Goal: Transaction & Acquisition: Book appointment/travel/reservation

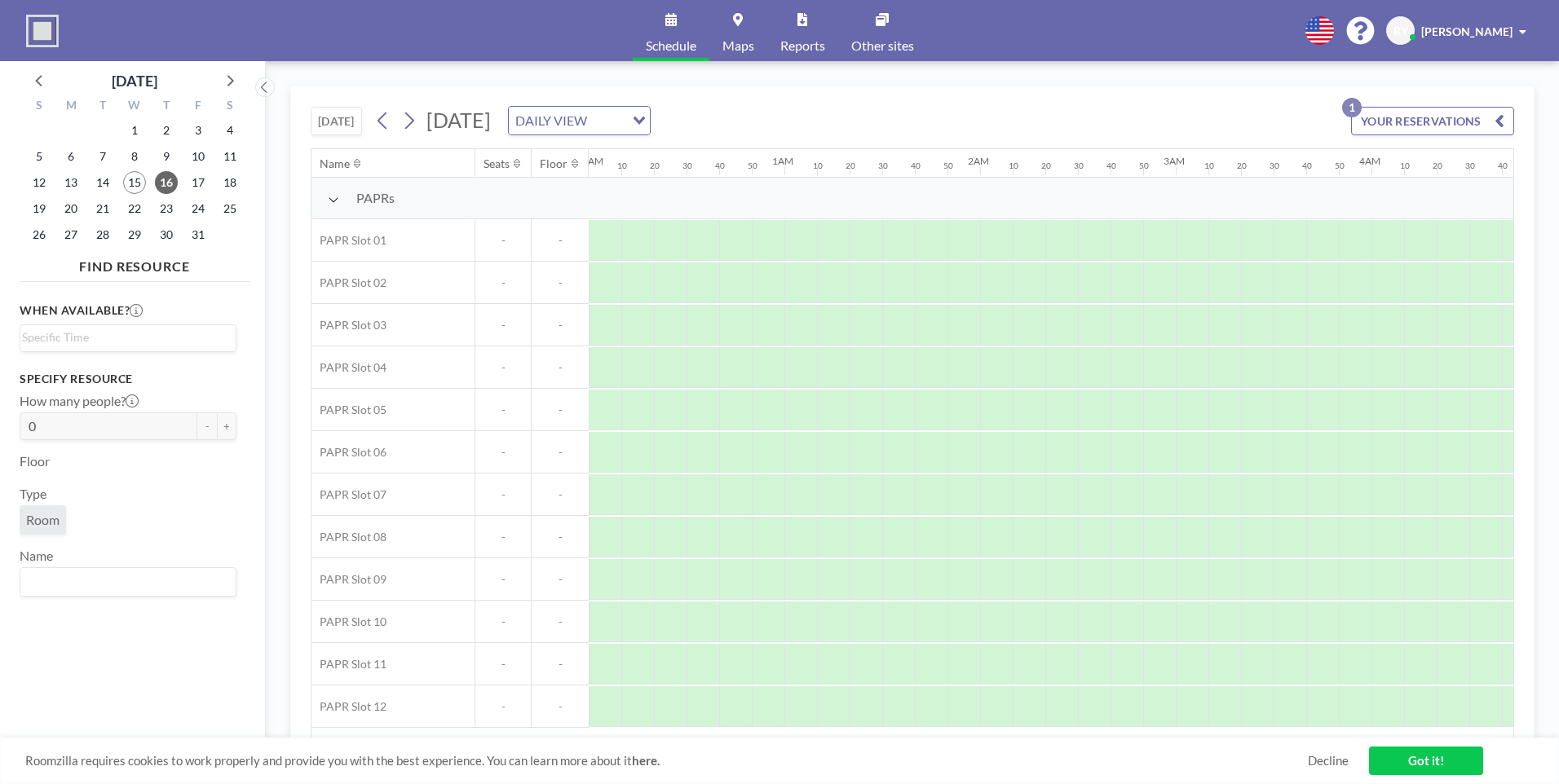
scroll to position [0, 2055]
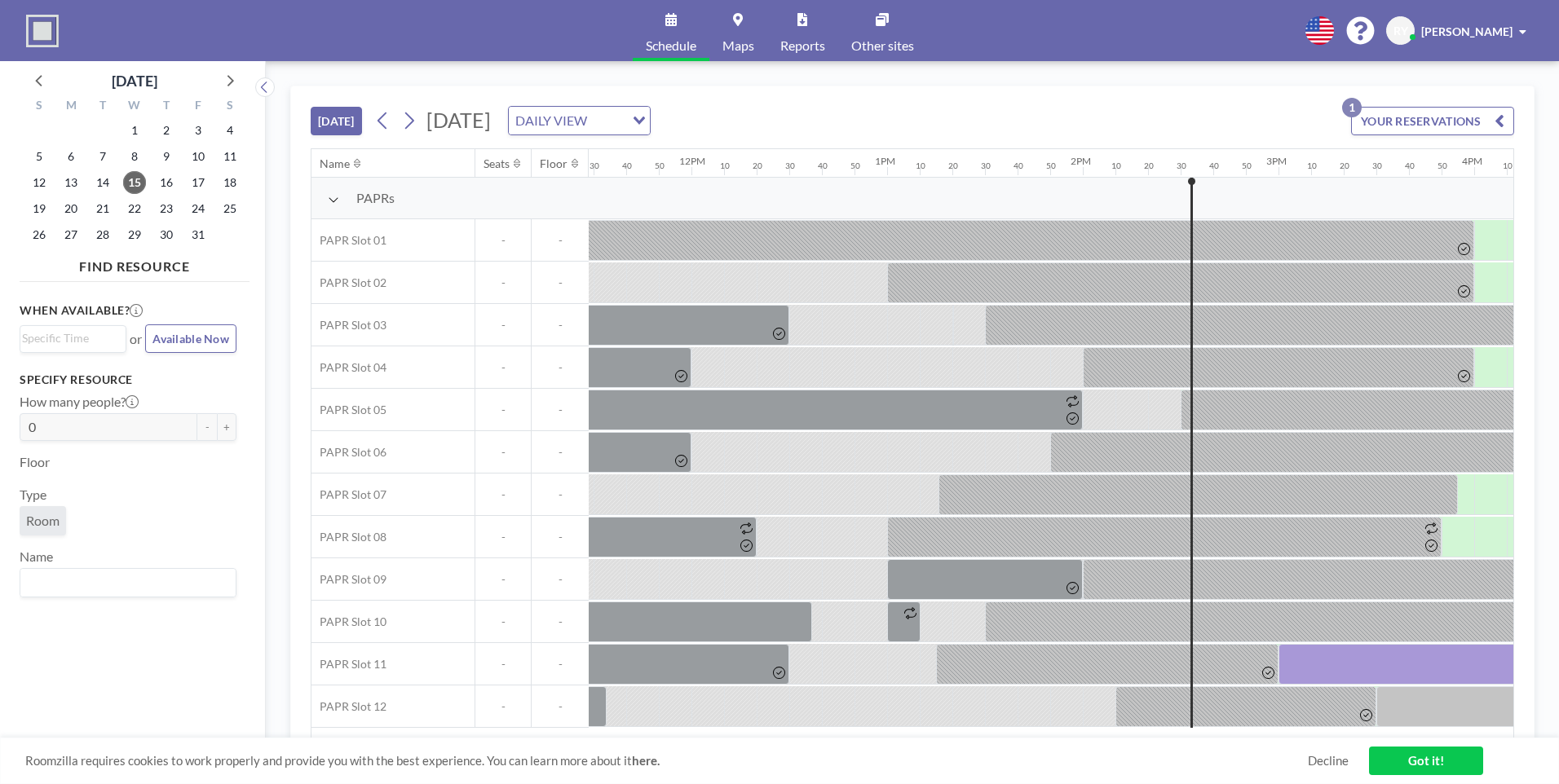
scroll to position [0, 2805]
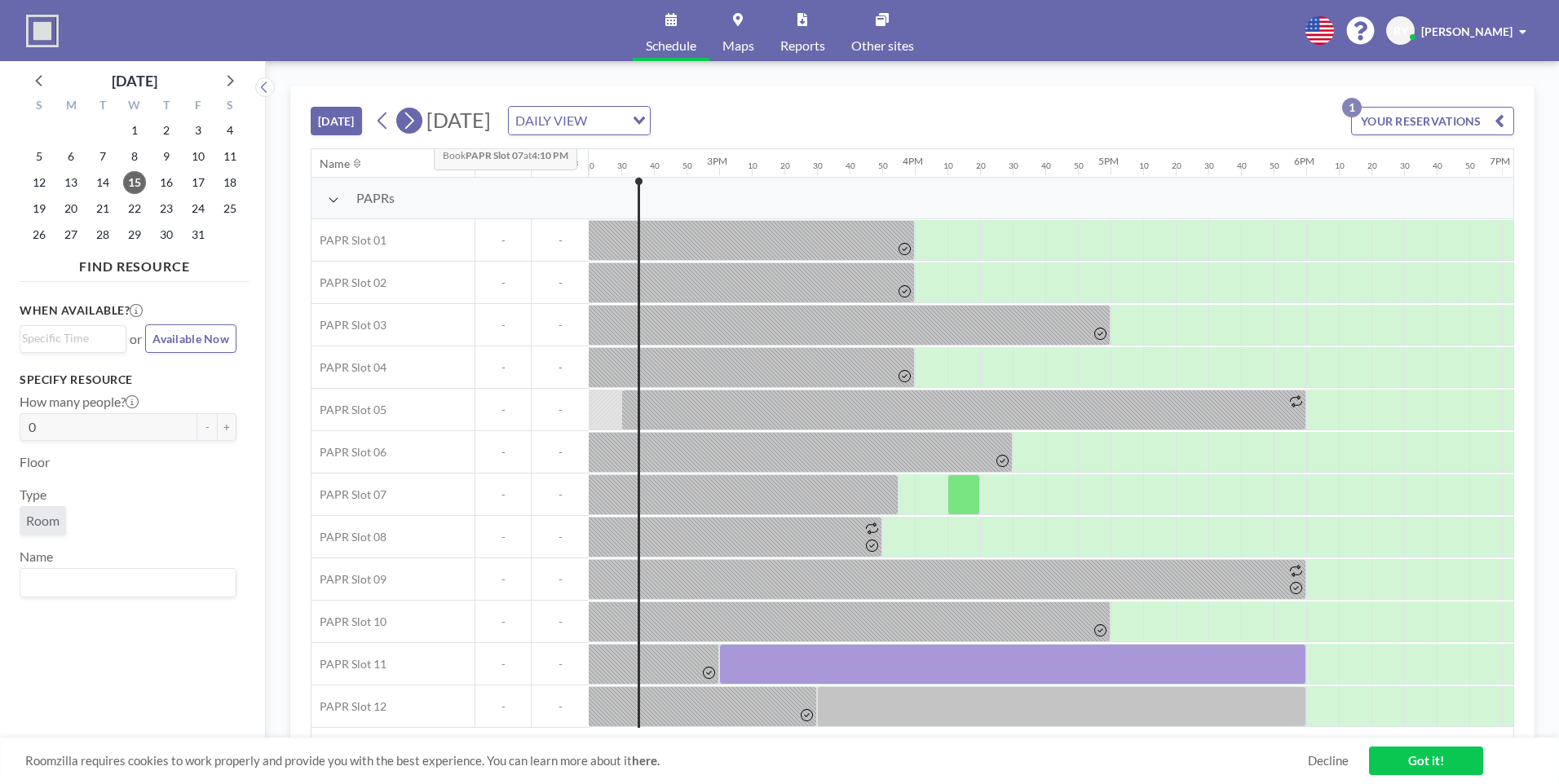
drag, startPoint x: 421, startPoint y: 125, endPoint x: 418, endPoint y: 136, distance: 11.4
click at [421, 125] on button at bounding box center [409, 120] width 26 height 26
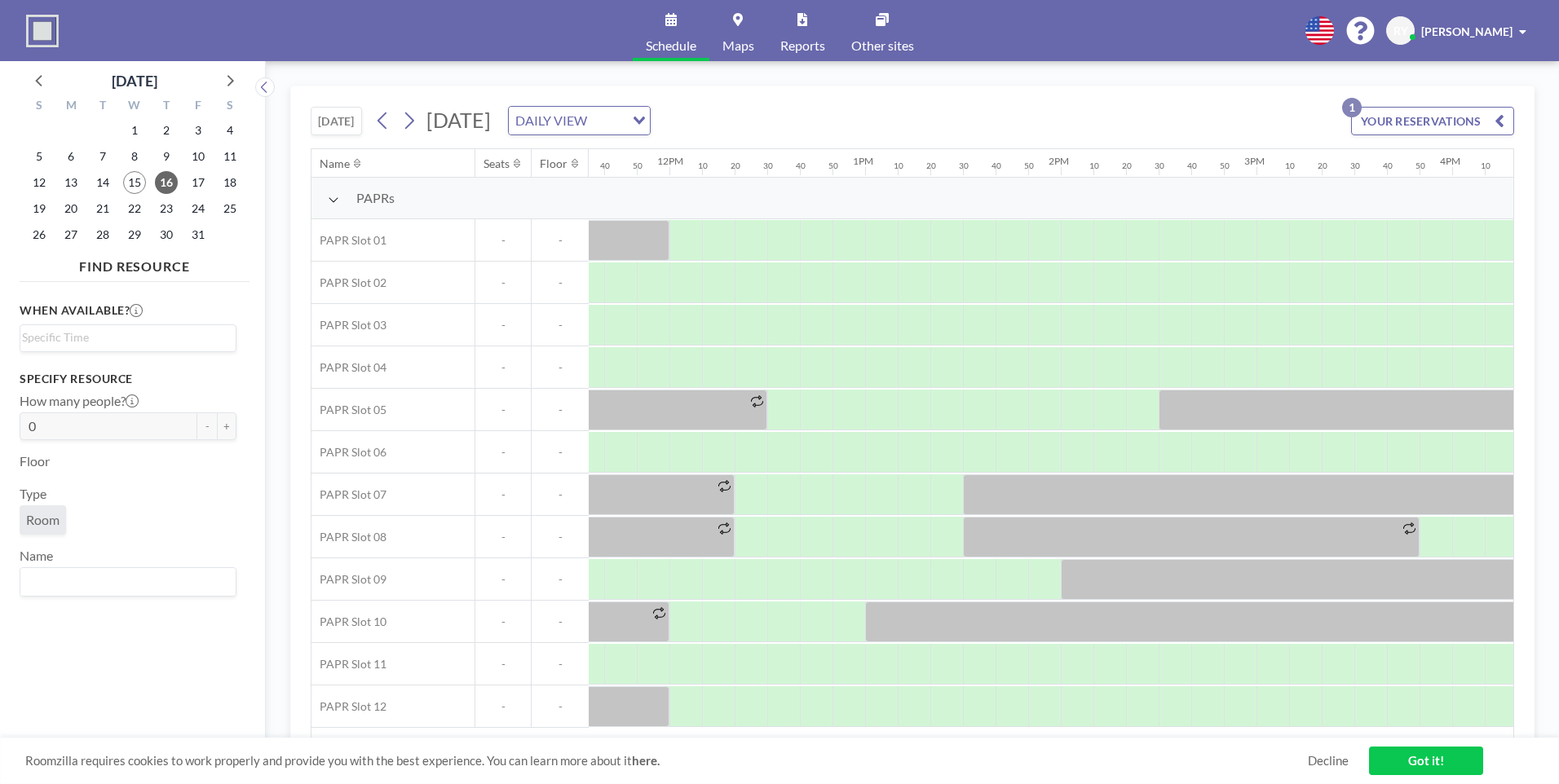
scroll to position [0, 2271]
click at [780, 702] on div at bounding box center [780, 707] width 33 height 41
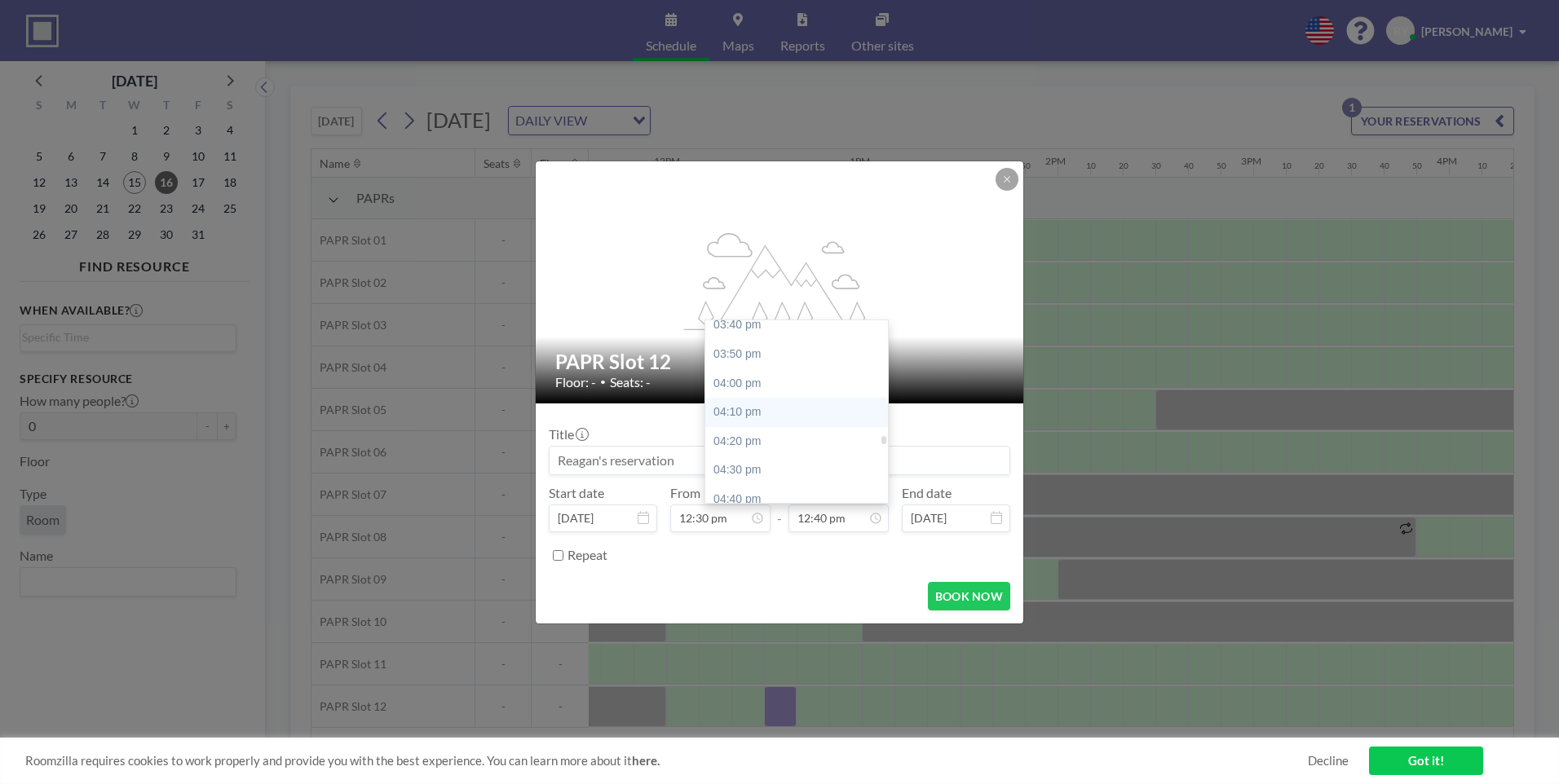
scroll to position [2776, 0]
click at [798, 438] on div "04:30 pm" at bounding box center [800, 432] width 191 height 30
type input "04:30 pm"
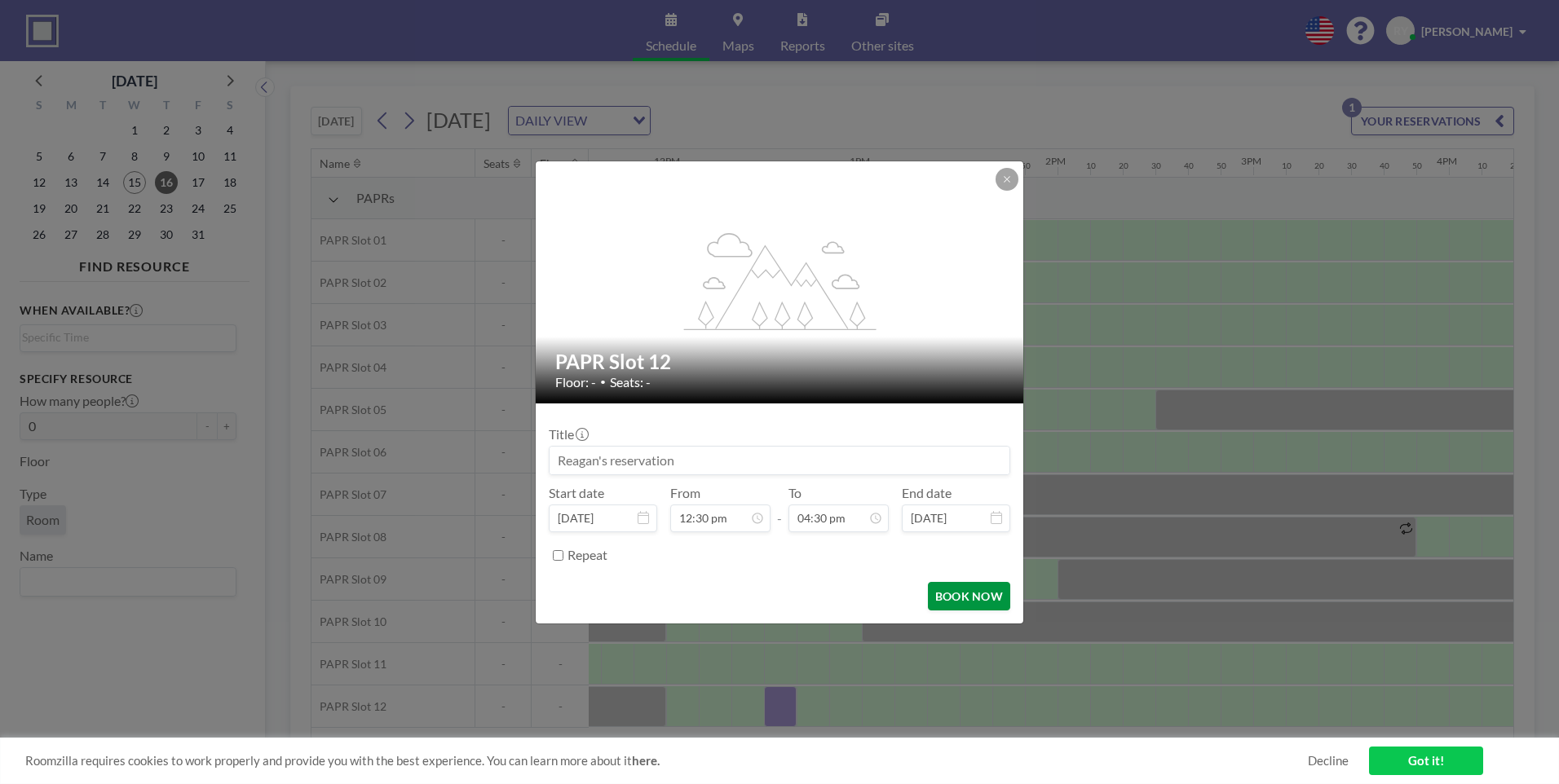
scroll to position [2872, 0]
click at [967, 596] on button "BOOK NOW" at bounding box center [969, 595] width 82 height 29
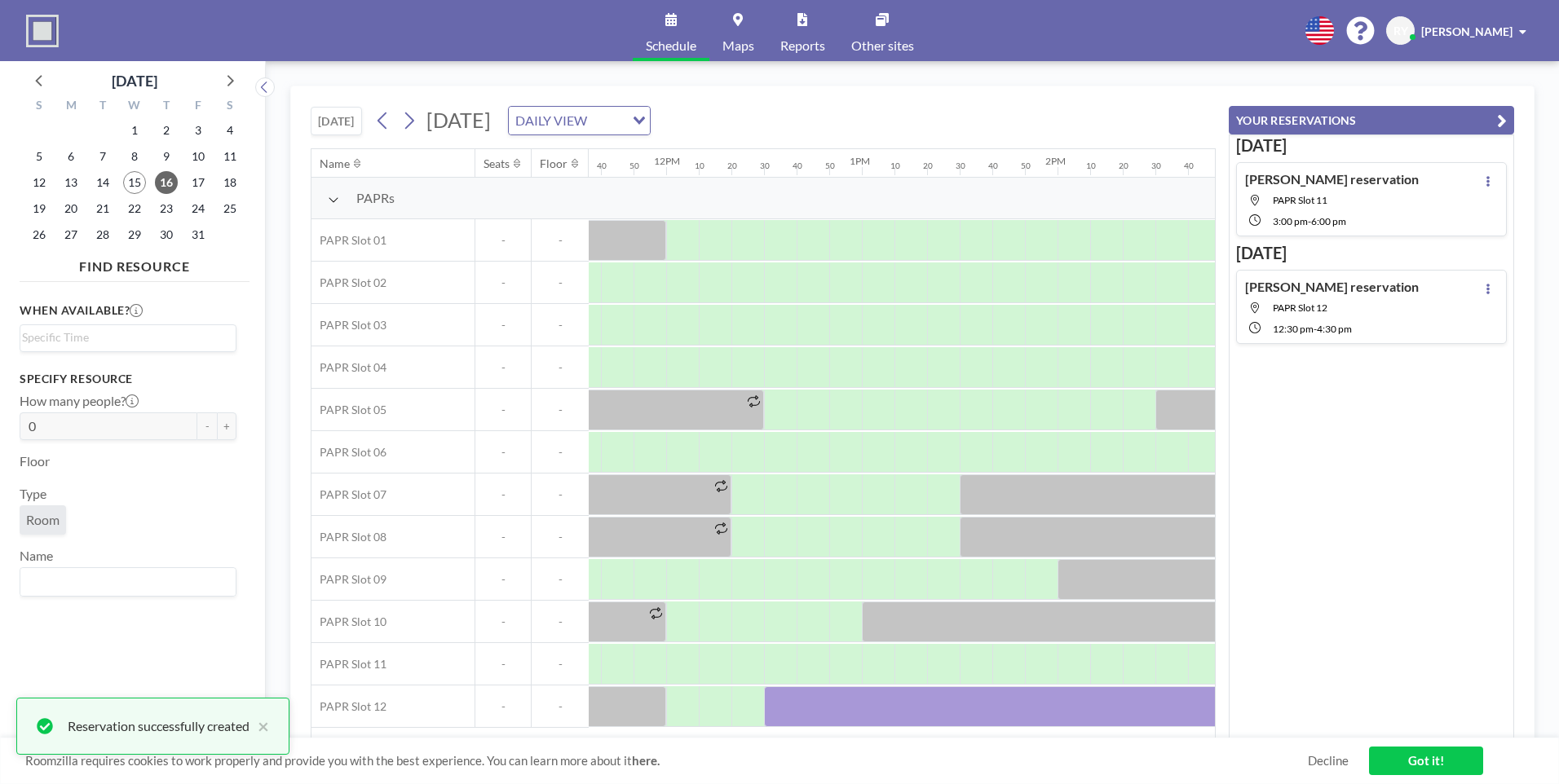
drag, startPoint x: 1503, startPoint y: 124, endPoint x: 1321, endPoint y: 349, distance: 289.4
click at [1500, 130] on button "YOUR RESERVATIONS" at bounding box center [1371, 120] width 285 height 29
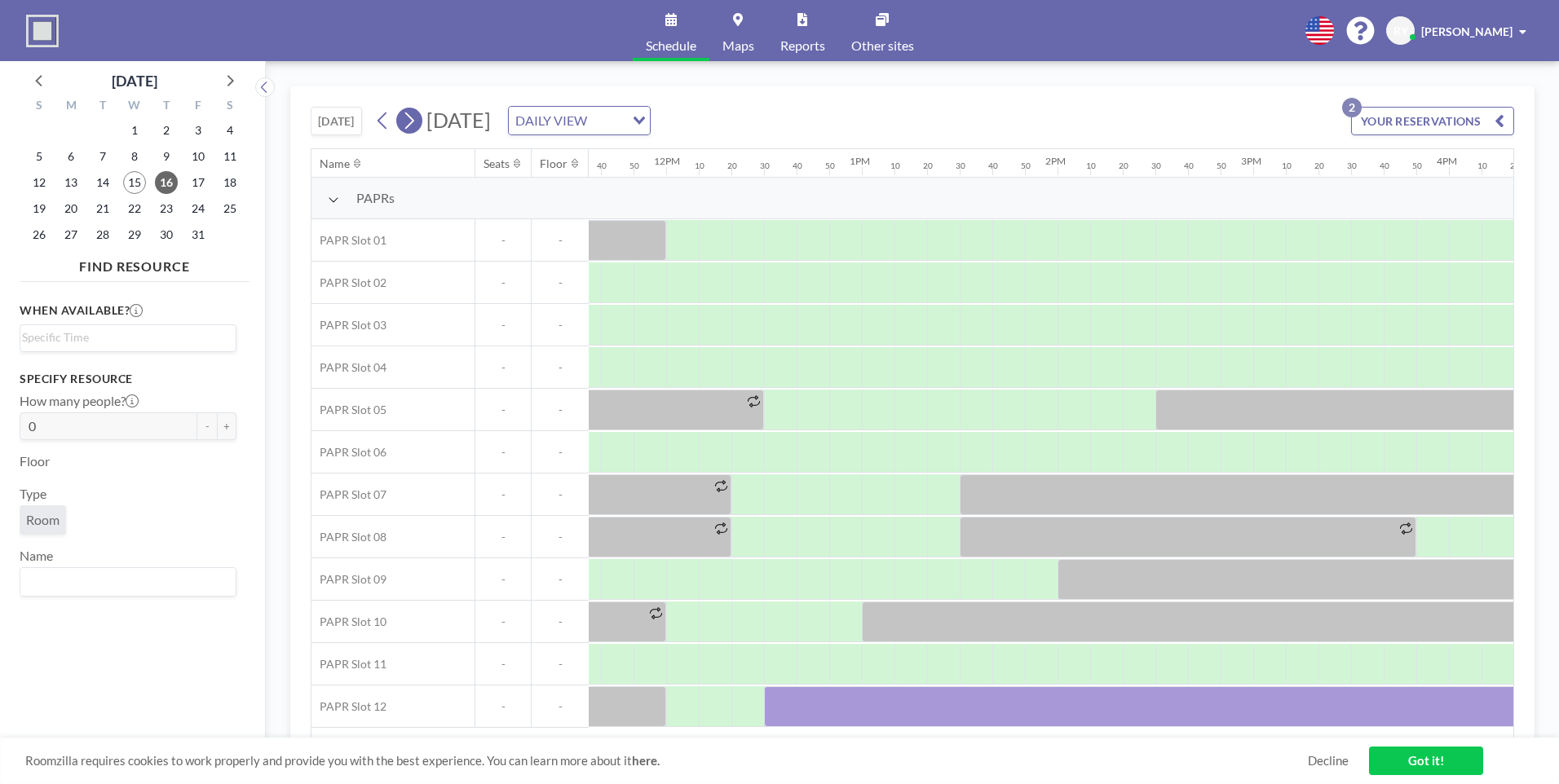
click at [420, 117] on button at bounding box center [409, 120] width 26 height 26
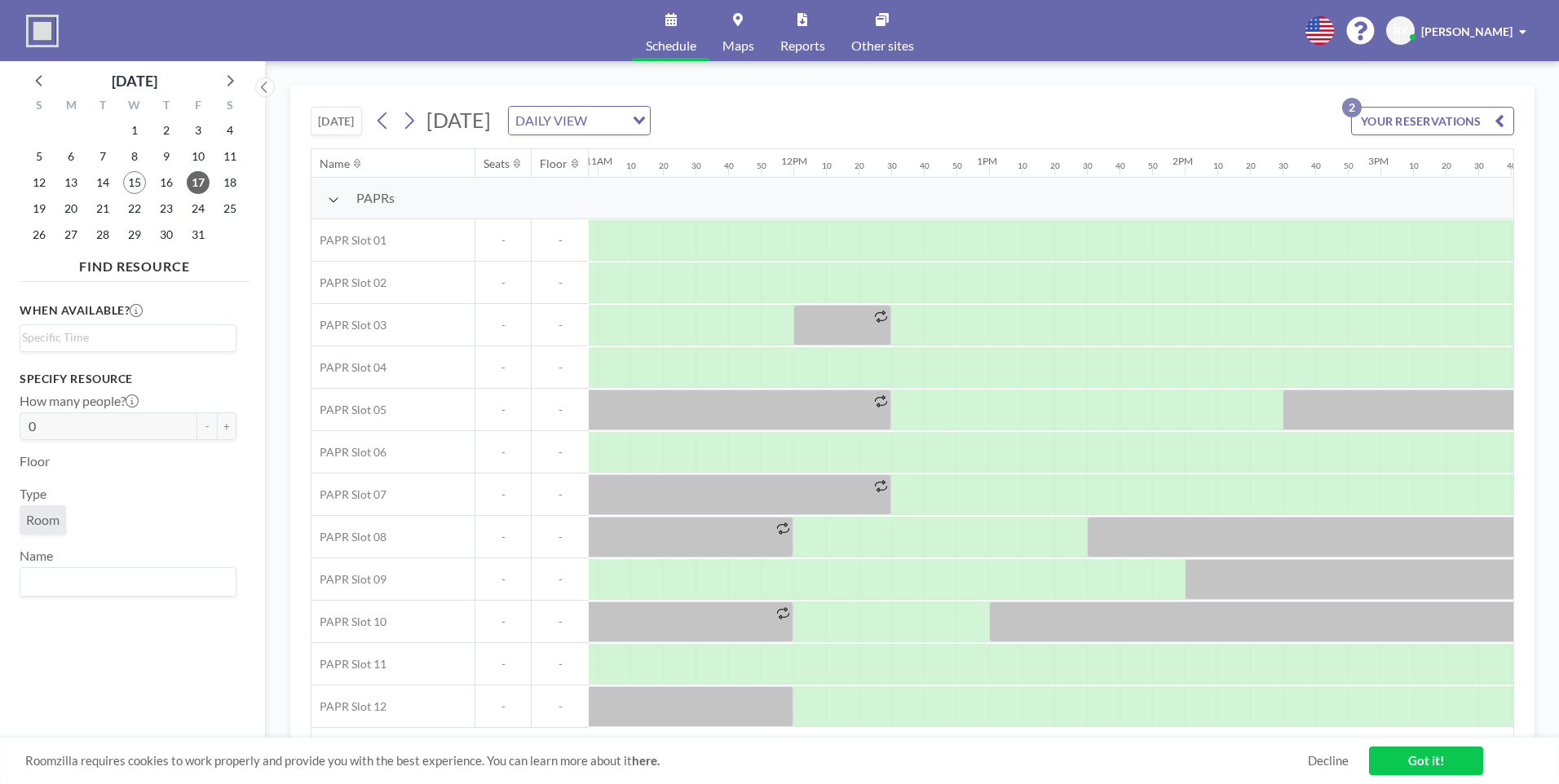
scroll to position [0, 2317]
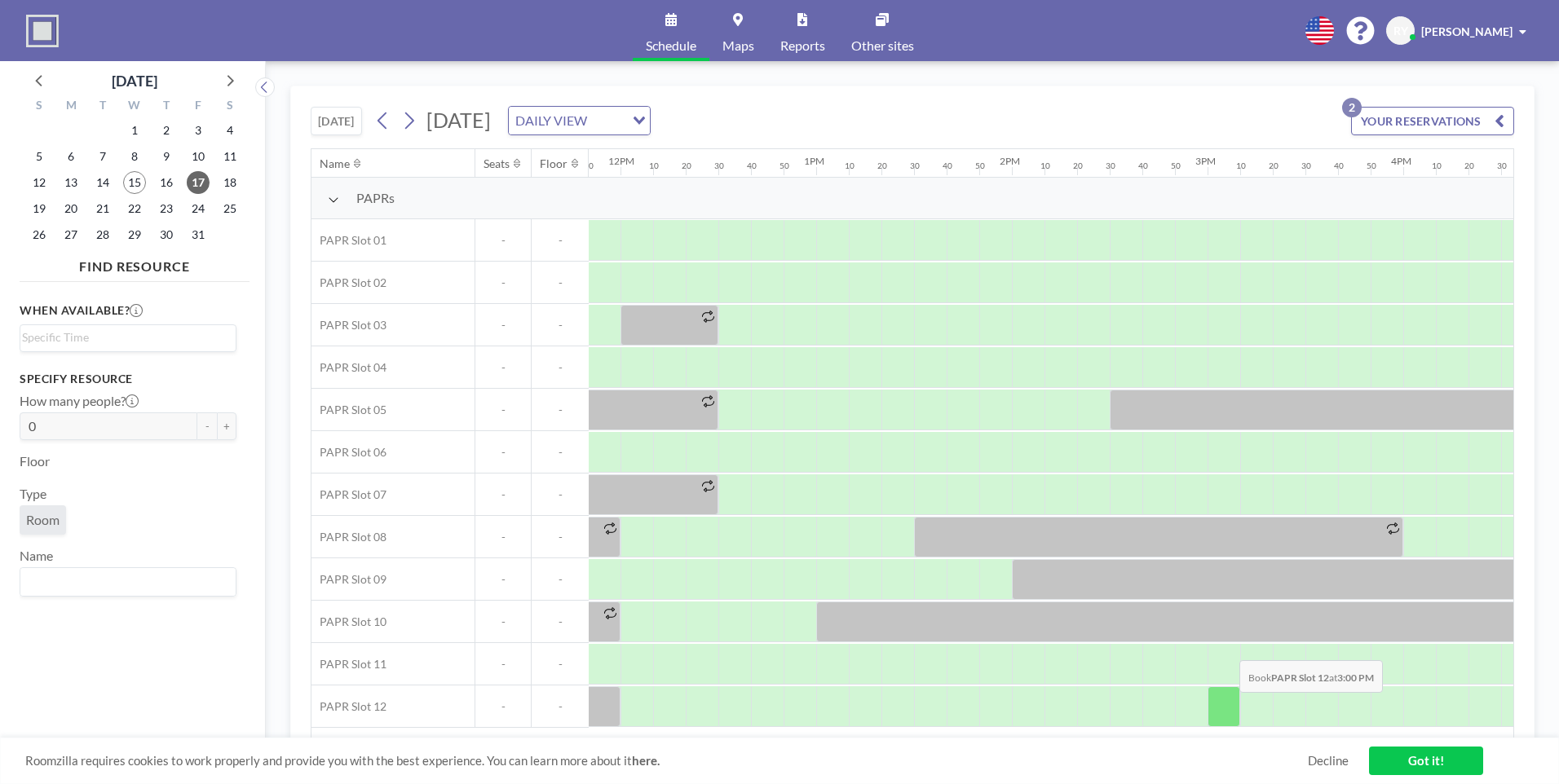
click at [1226, 705] on div at bounding box center [1223, 707] width 33 height 41
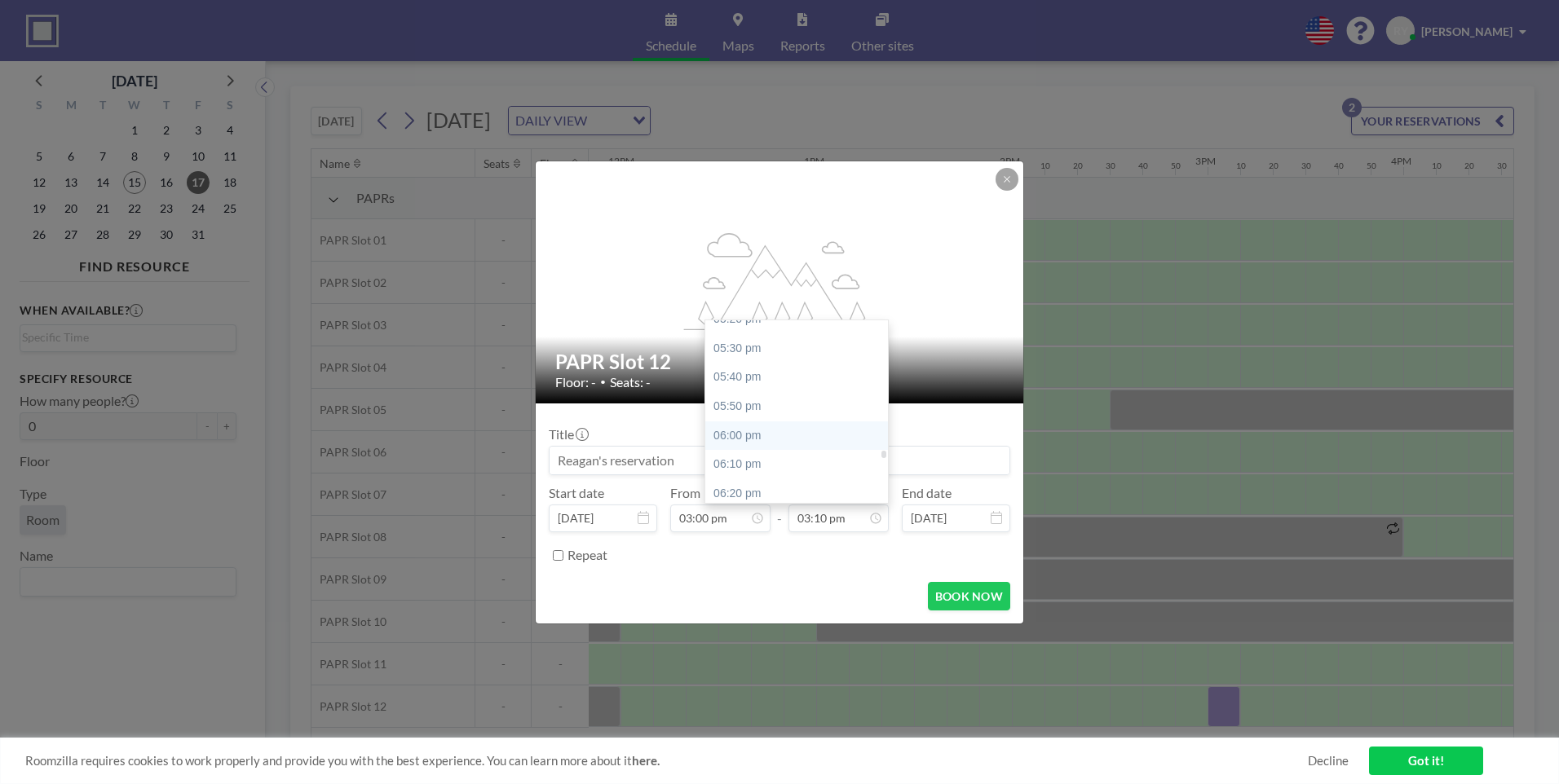
scroll to position [3048, 0]
click at [789, 410] on div "06:00 pm" at bounding box center [800, 421] width 191 height 30
type input "06:00 pm"
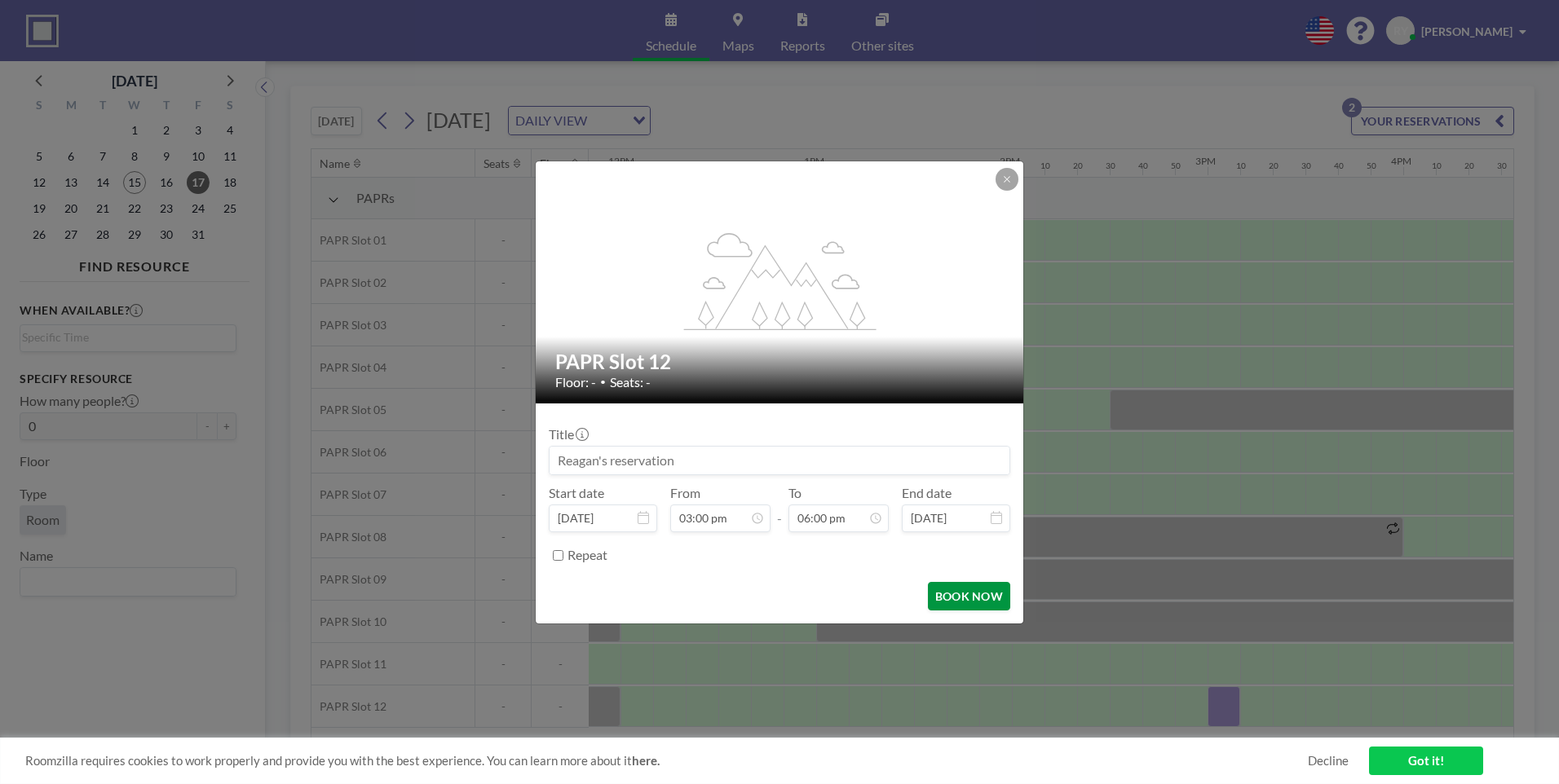
click at [957, 602] on button "BOOK NOW" at bounding box center [969, 595] width 82 height 29
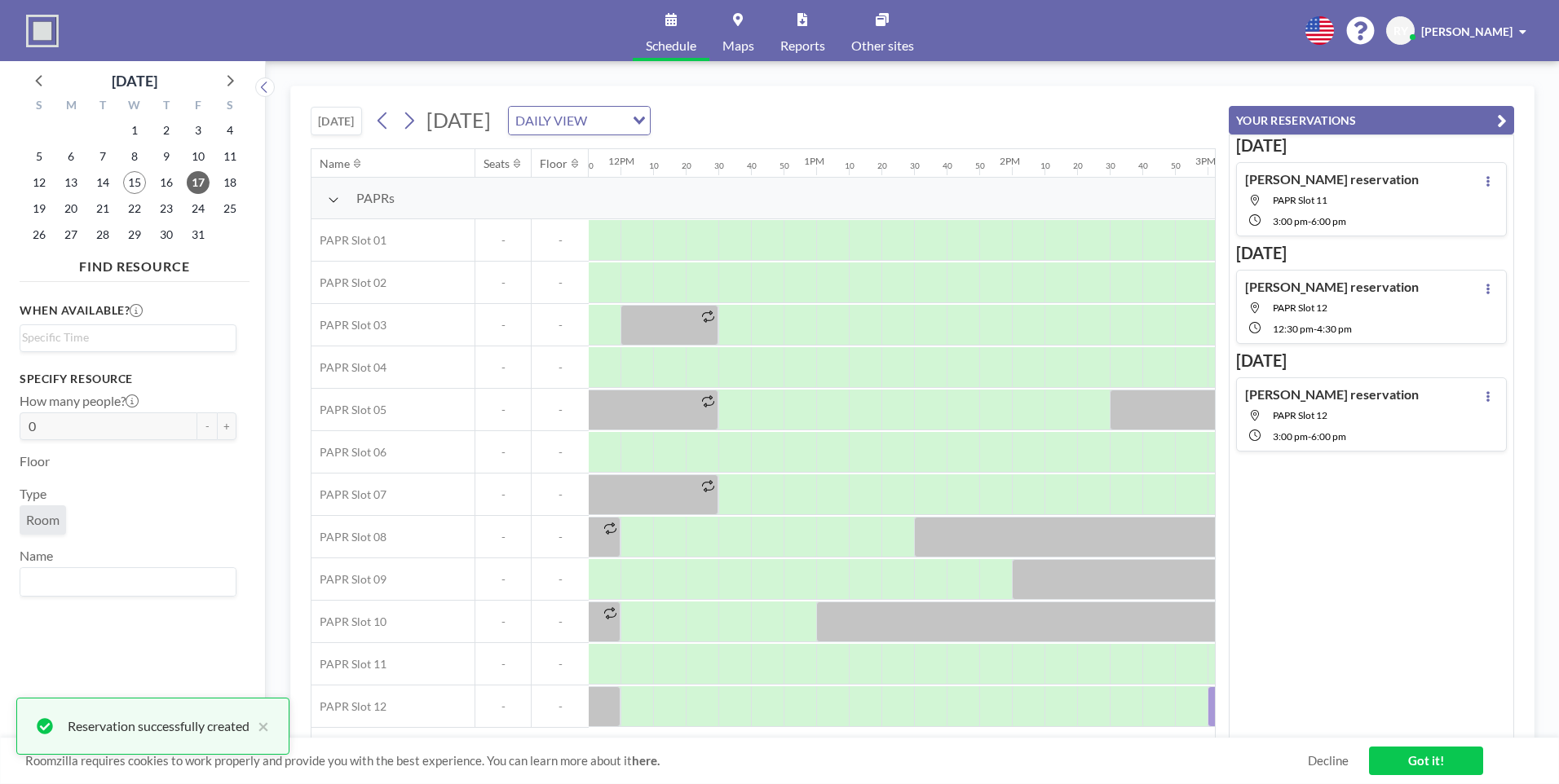
click at [1511, 109] on button "YOUR RESERVATIONS" at bounding box center [1371, 120] width 285 height 29
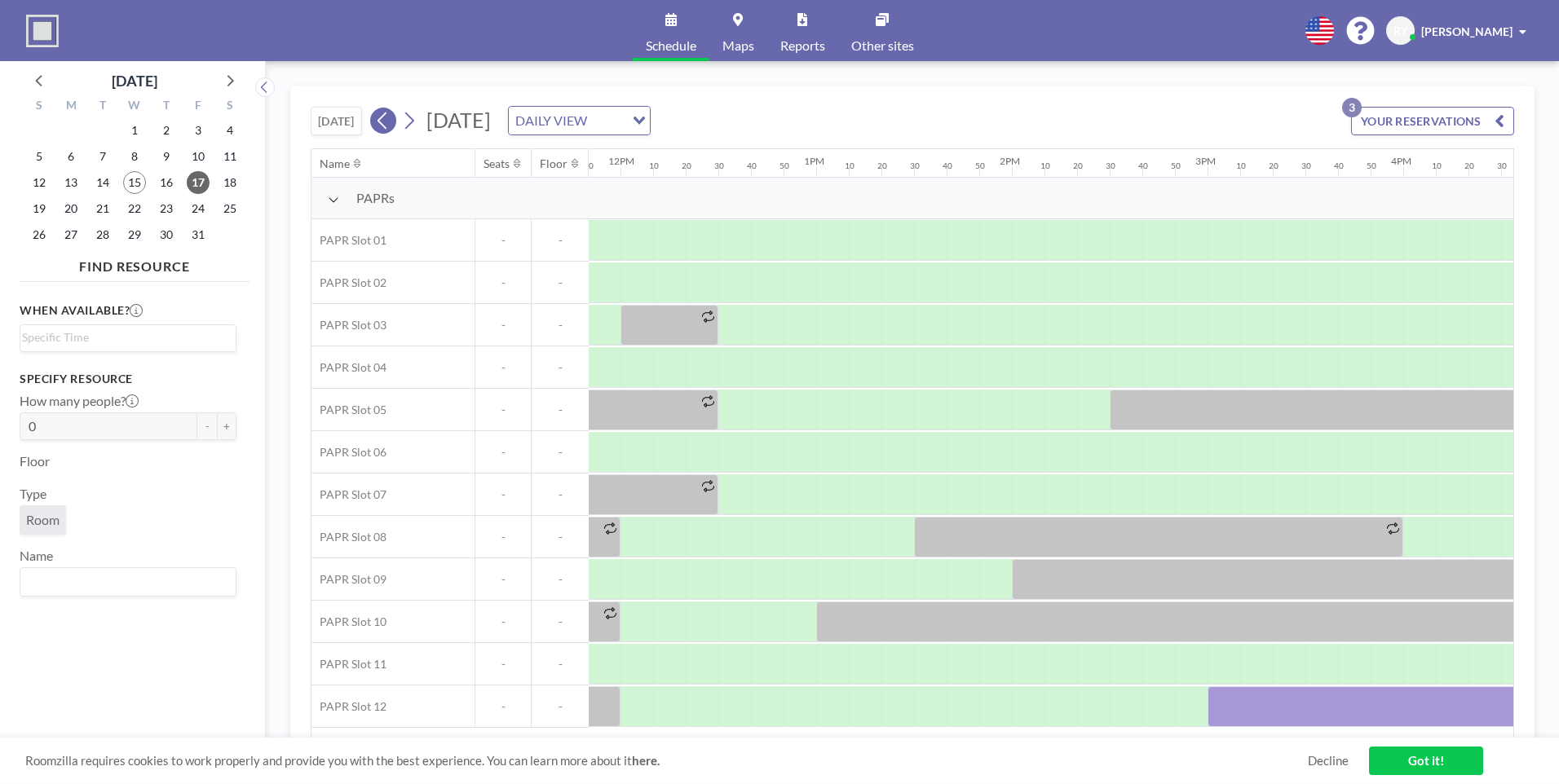
click at [385, 119] on icon at bounding box center [383, 120] width 16 height 25
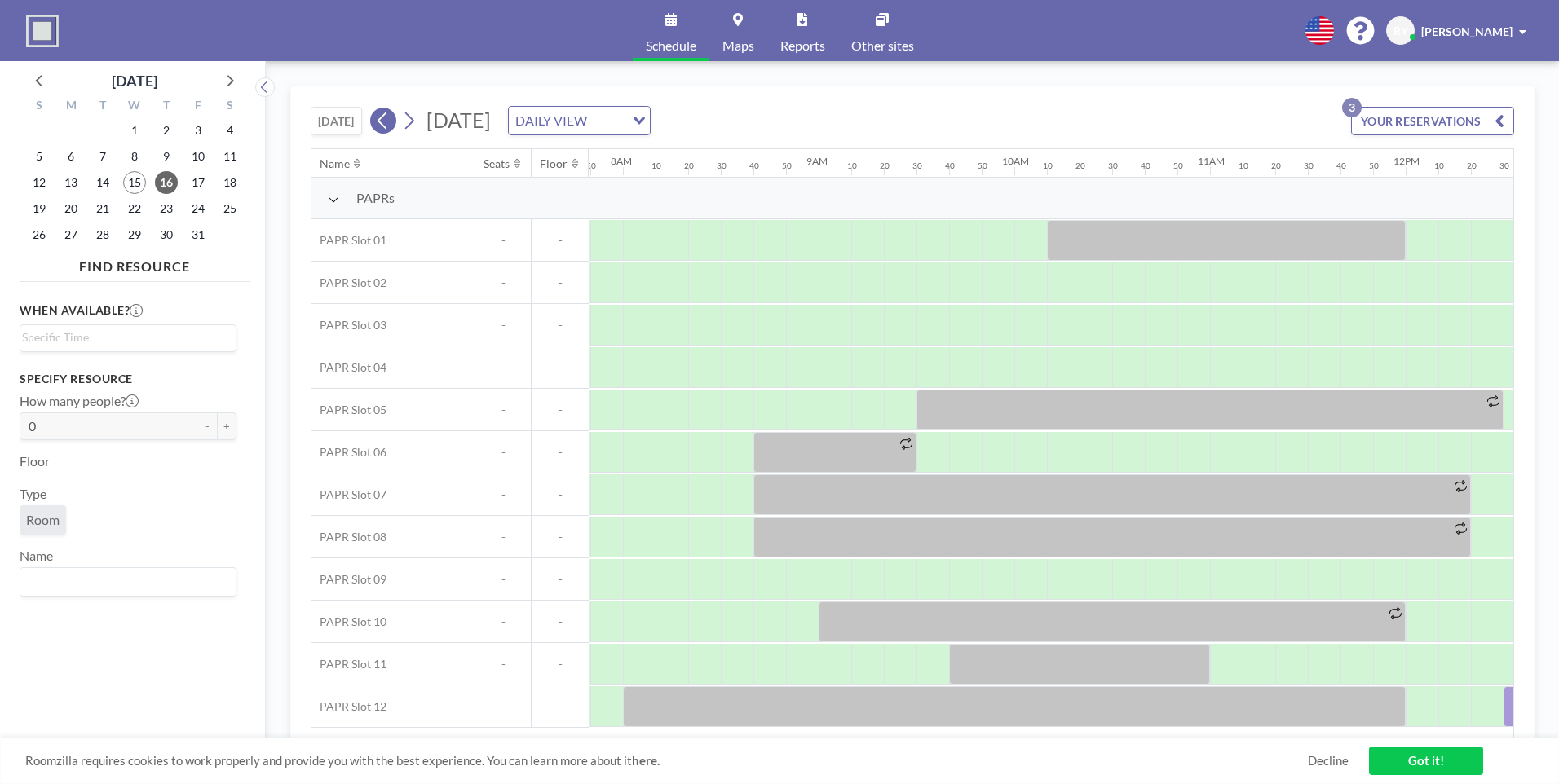
scroll to position [0, 1533]
click at [385, 119] on icon at bounding box center [383, 120] width 16 height 25
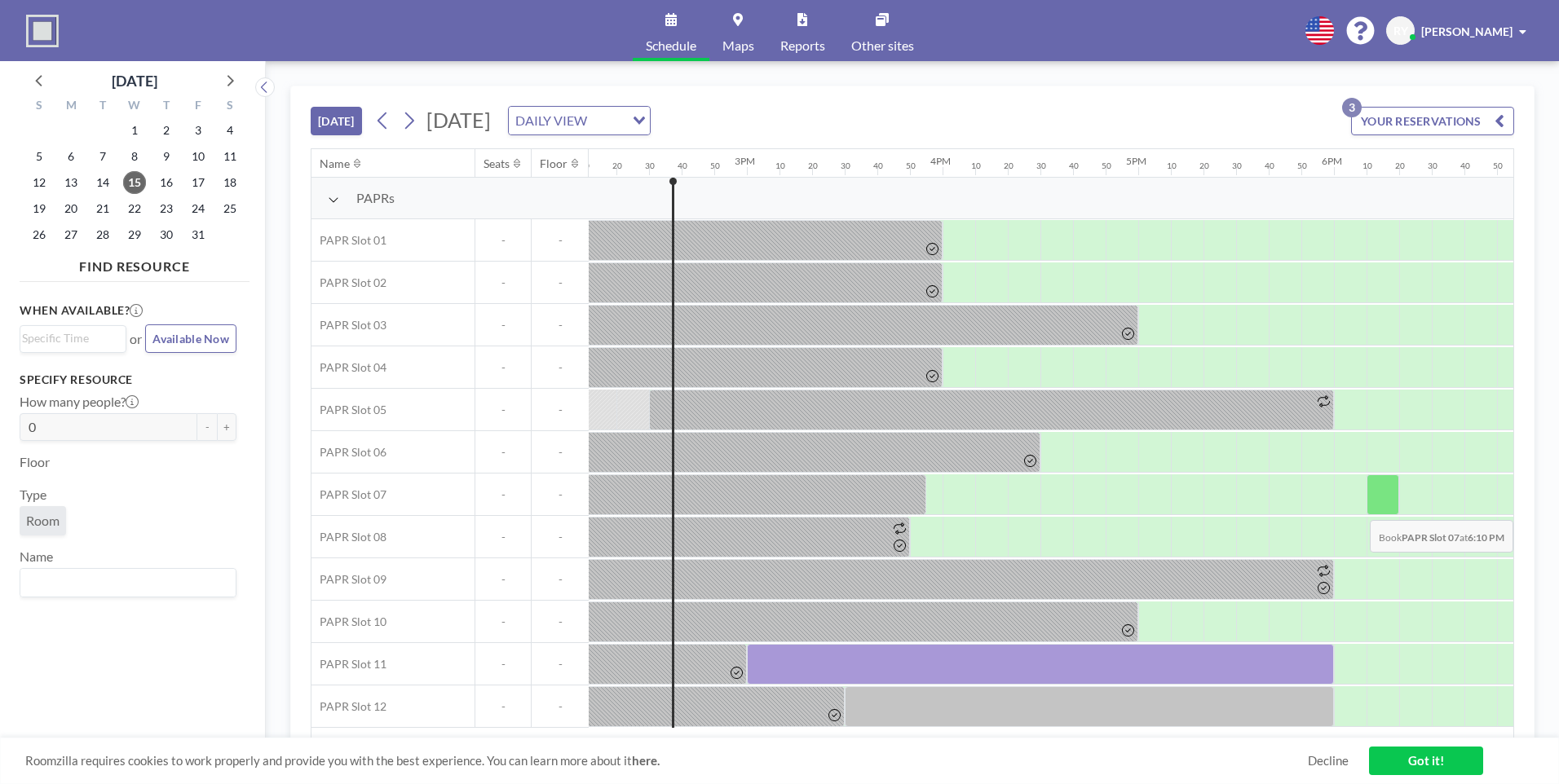
scroll to position [0, 2805]
